Goal: Task Accomplishment & Management: Complete application form

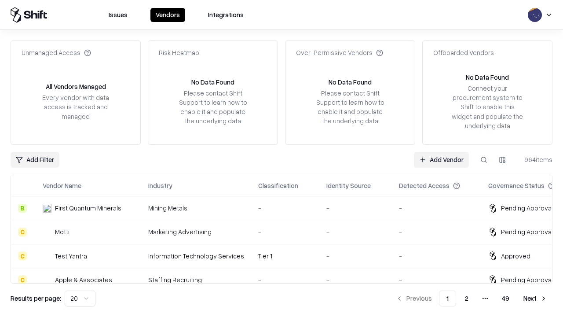
click at [441, 159] on link "Add Vendor" at bounding box center [441, 160] width 55 height 16
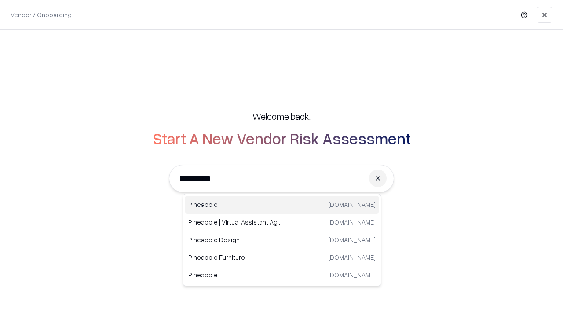
click at [282, 205] on div "Pineapple pineappleenergy.com" at bounding box center [282, 205] width 195 height 18
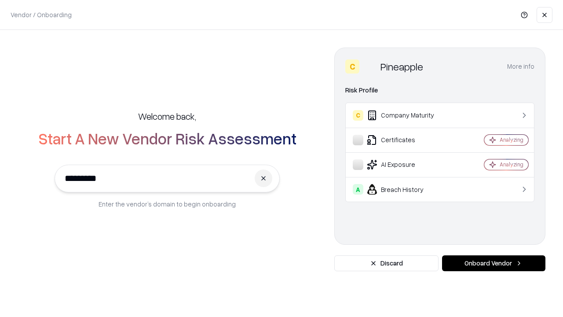
type input "*********"
click at [494, 263] on button "Onboard Vendor" at bounding box center [493, 263] width 103 height 16
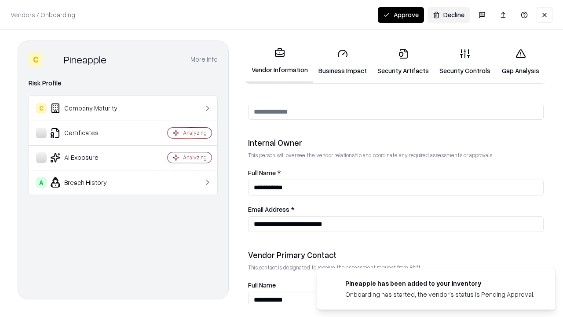
scroll to position [456, 0]
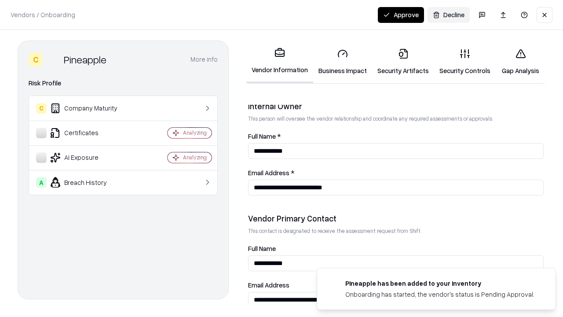
click at [343, 62] on link "Business Impact" at bounding box center [342, 61] width 59 height 41
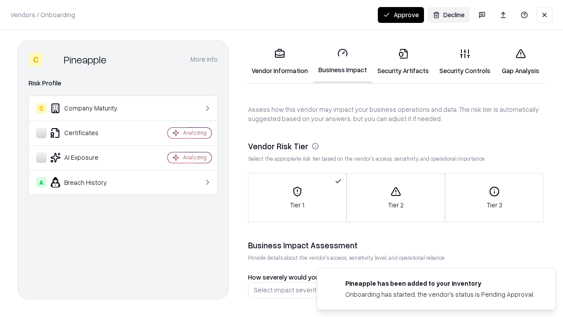
click at [403, 62] on link "Security Artifacts" at bounding box center [403, 61] width 62 height 41
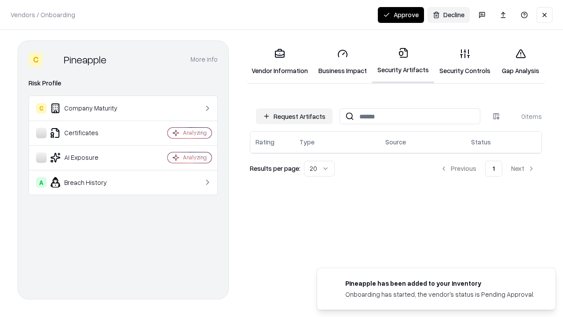
click at [294, 116] on button "Request Artifacts" at bounding box center [294, 116] width 77 height 16
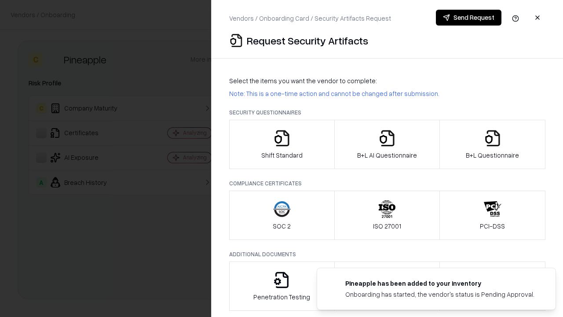
click at [282, 144] on icon "button" at bounding box center [282, 138] width 18 height 18
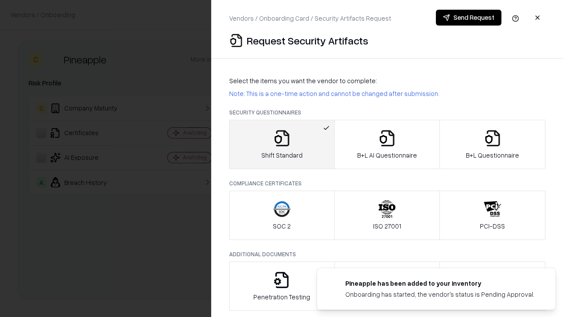
click at [469, 18] on button "Send Request" at bounding box center [469, 18] width 66 height 16
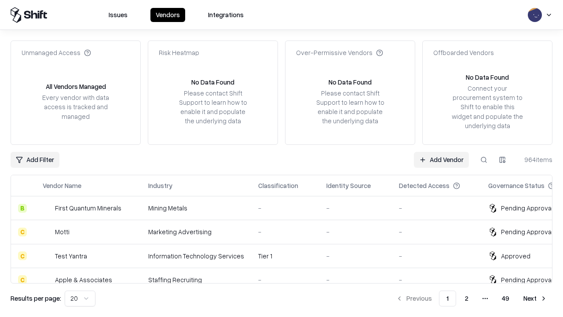
click at [484, 159] on button at bounding box center [484, 160] width 16 height 16
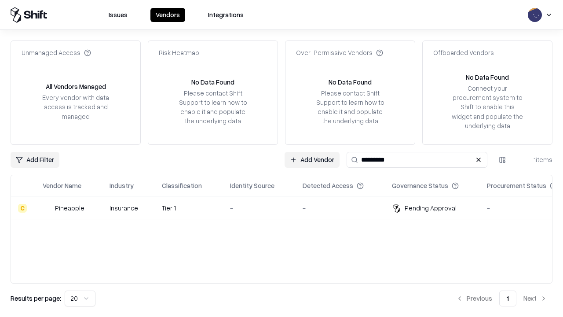
type input "*********"
click at [287, 208] on div "-" at bounding box center [259, 207] width 59 height 9
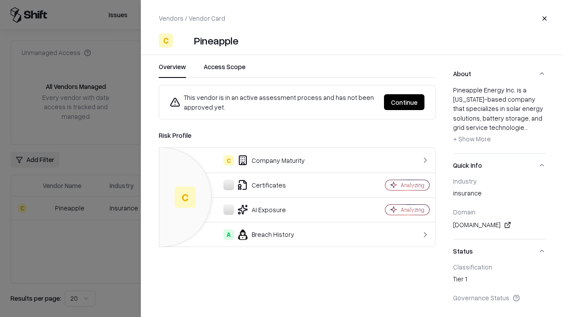
click at [404, 102] on button "Continue" at bounding box center [404, 102] width 40 height 16
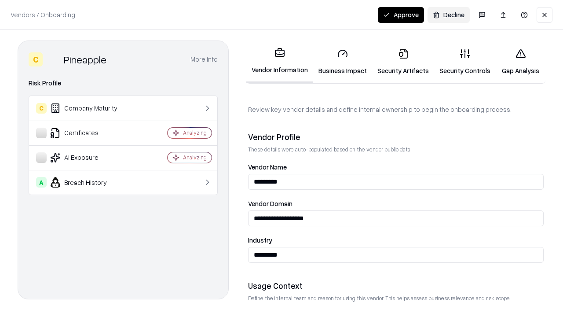
click at [403, 62] on link "Security Artifacts" at bounding box center [403, 61] width 62 height 41
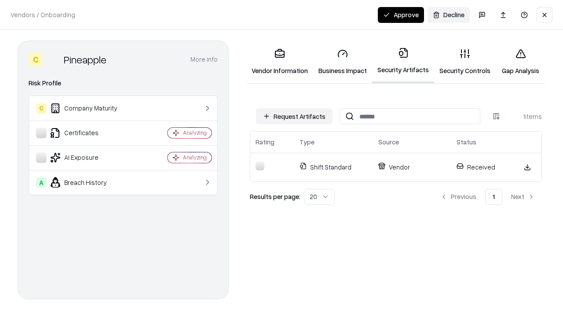
click at [465, 62] on link "Security Controls" at bounding box center [465, 61] width 62 height 41
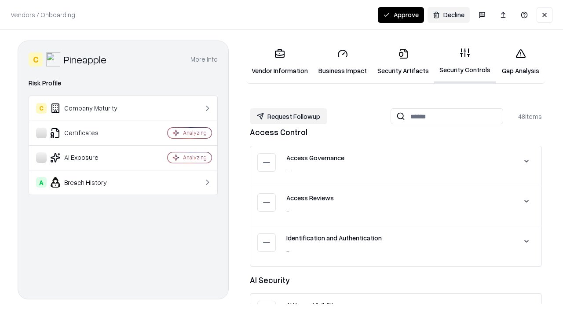
click at [289, 116] on button "Request Followup" at bounding box center [288, 116] width 77 height 16
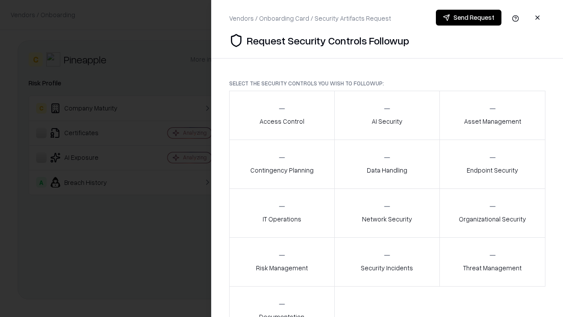
click at [282, 115] on div "Access Control" at bounding box center [282, 115] width 45 height 22
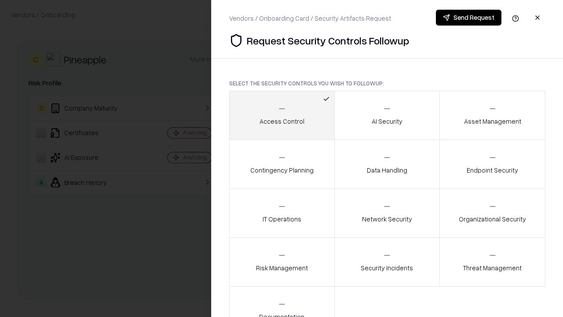
click at [469, 18] on button "Send Request" at bounding box center [469, 18] width 66 height 16
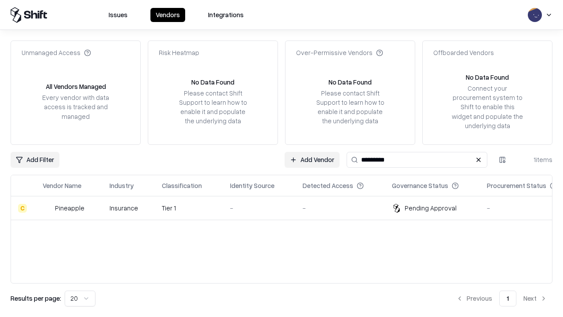
type input "*********"
click at [287, 208] on div "-" at bounding box center [259, 207] width 59 height 9
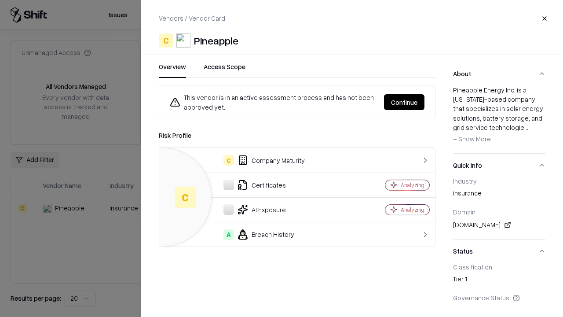
click at [404, 102] on button "Continue" at bounding box center [404, 102] width 40 height 16
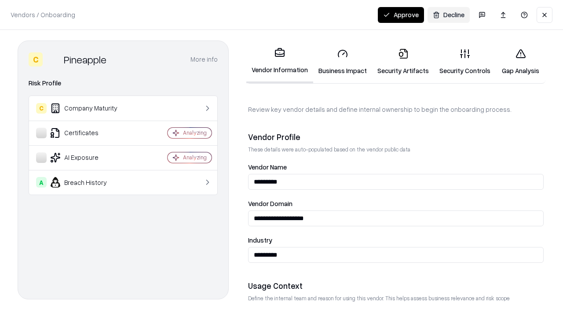
click at [401, 15] on button "Approve" at bounding box center [401, 15] width 46 height 16
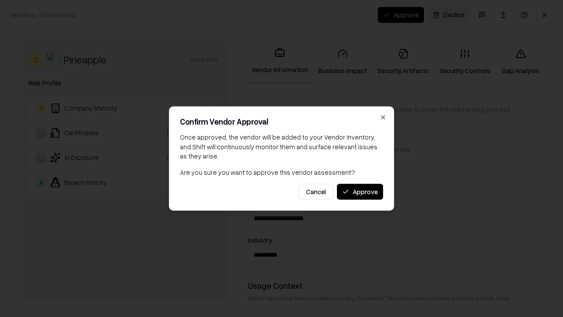
click at [360, 191] on button "Approve" at bounding box center [360, 192] width 46 height 16
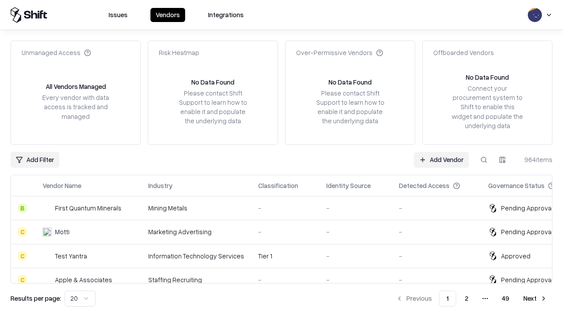
type input "*********"
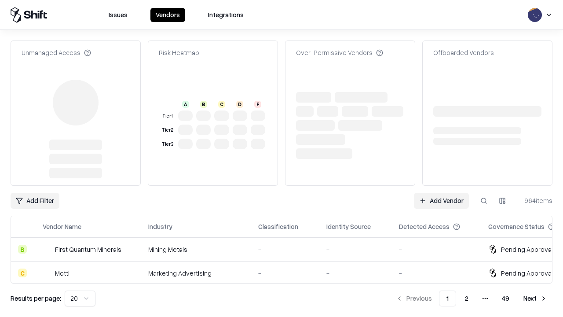
click at [441, 193] on link "Add Vendor" at bounding box center [441, 201] width 55 height 16
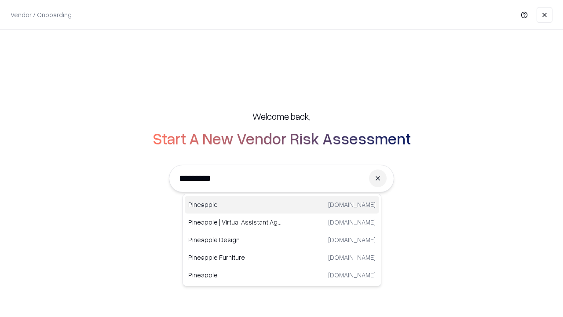
click at [282, 205] on div "Pineapple pineappleenergy.com" at bounding box center [282, 205] width 195 height 18
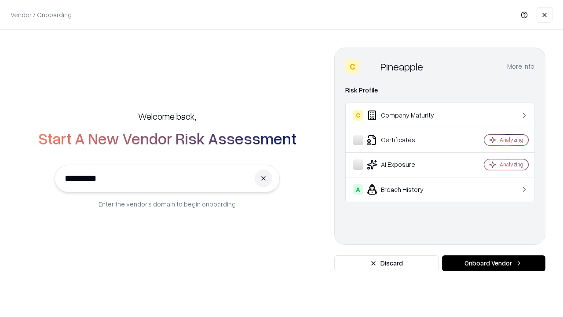
type input "*********"
click at [494, 263] on button "Onboard Vendor" at bounding box center [493, 263] width 103 height 16
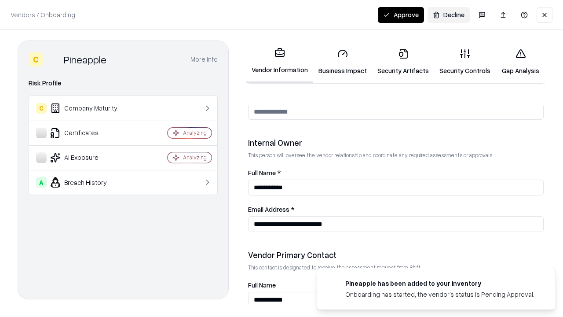
scroll to position [456, 0]
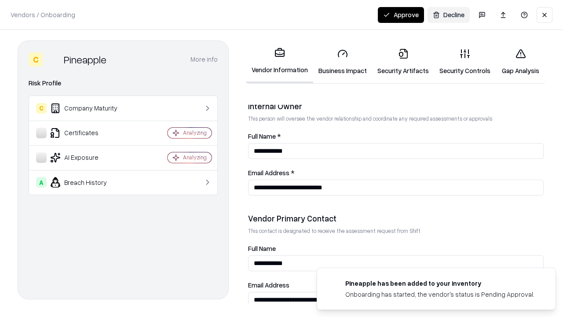
click at [401, 15] on button "Approve" at bounding box center [401, 15] width 46 height 16
